Goal: Task Accomplishment & Management: Manage account settings

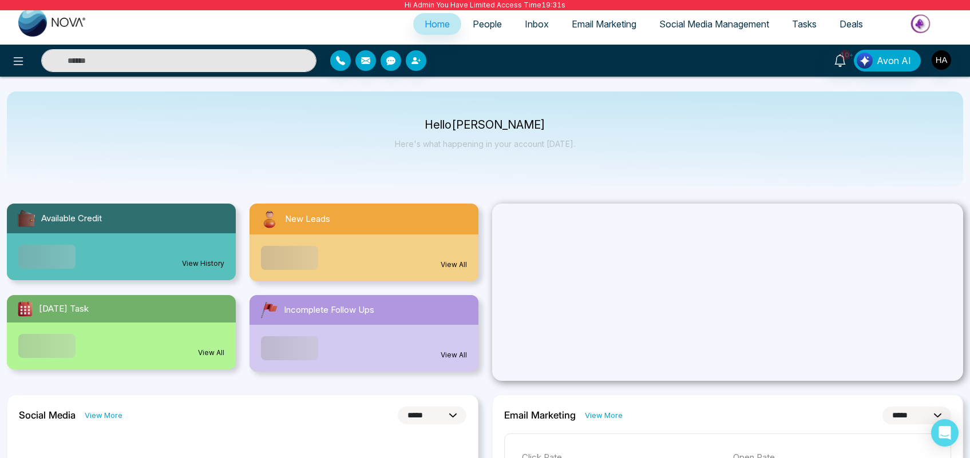
select select "*"
